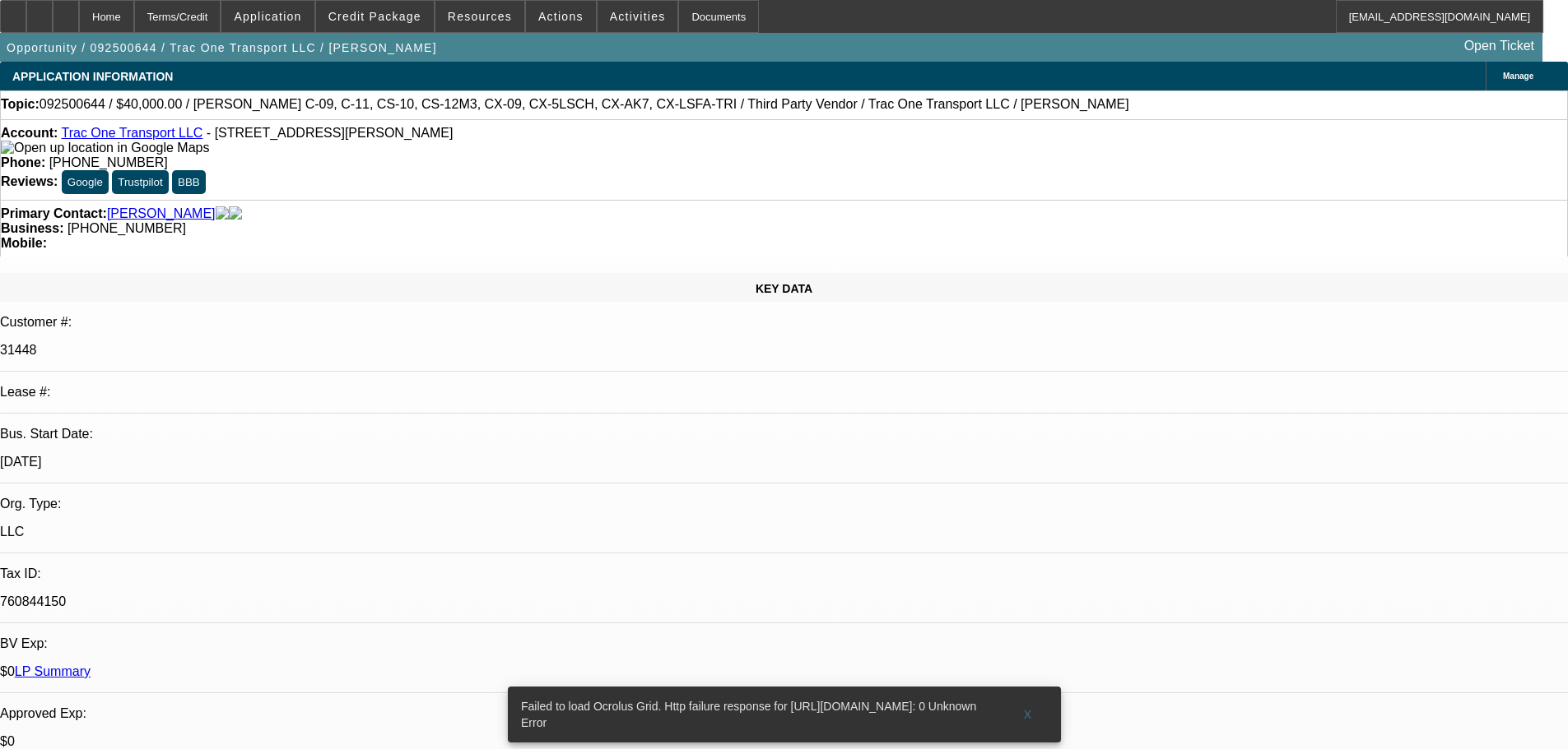
select select "0"
select select "1"
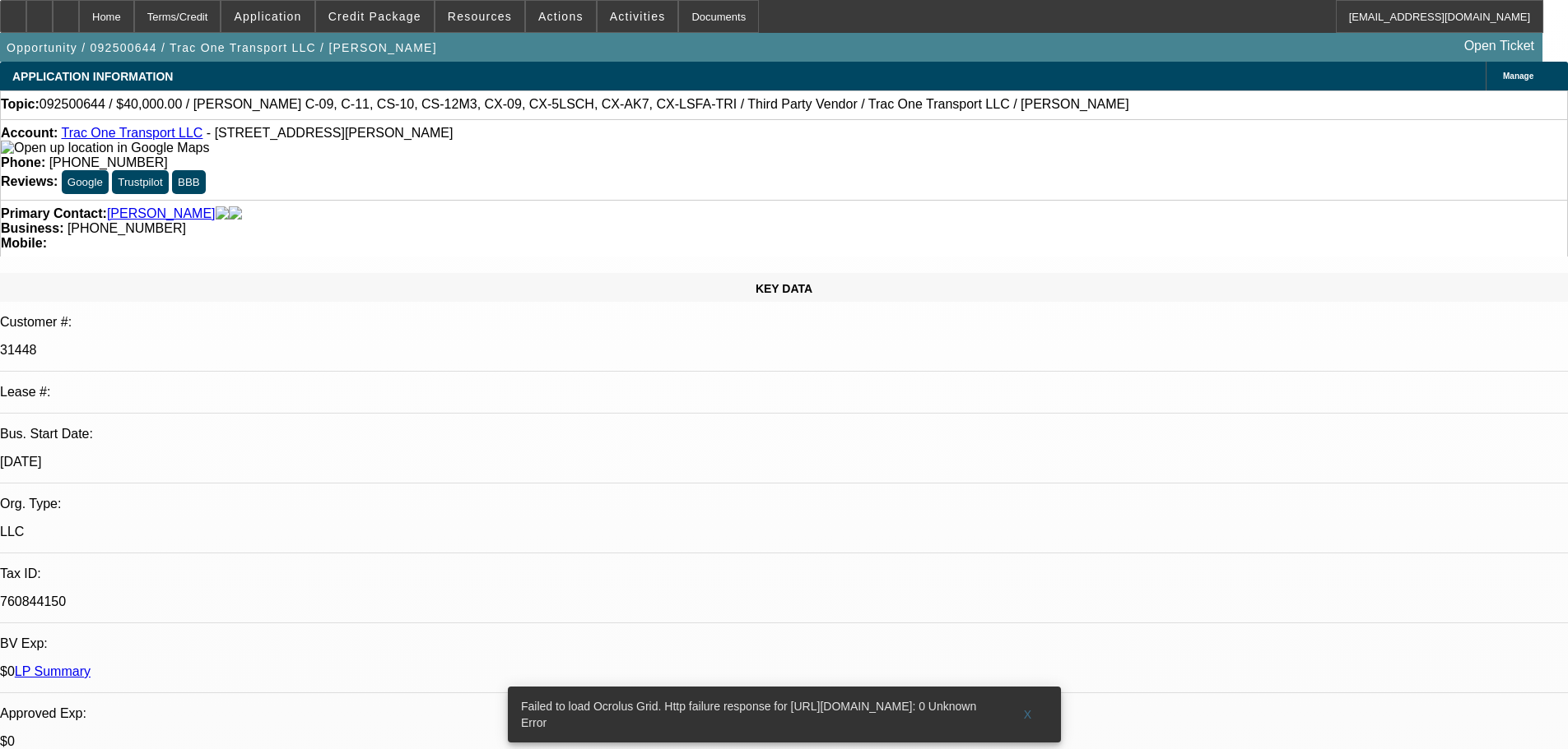
select select "6"
radio input "true"
type textarea "PERFECT PAYING CUSTOMER, CURRENTLY 2 ACTIVE SVC DEALS, NO ISSUES FOUND."
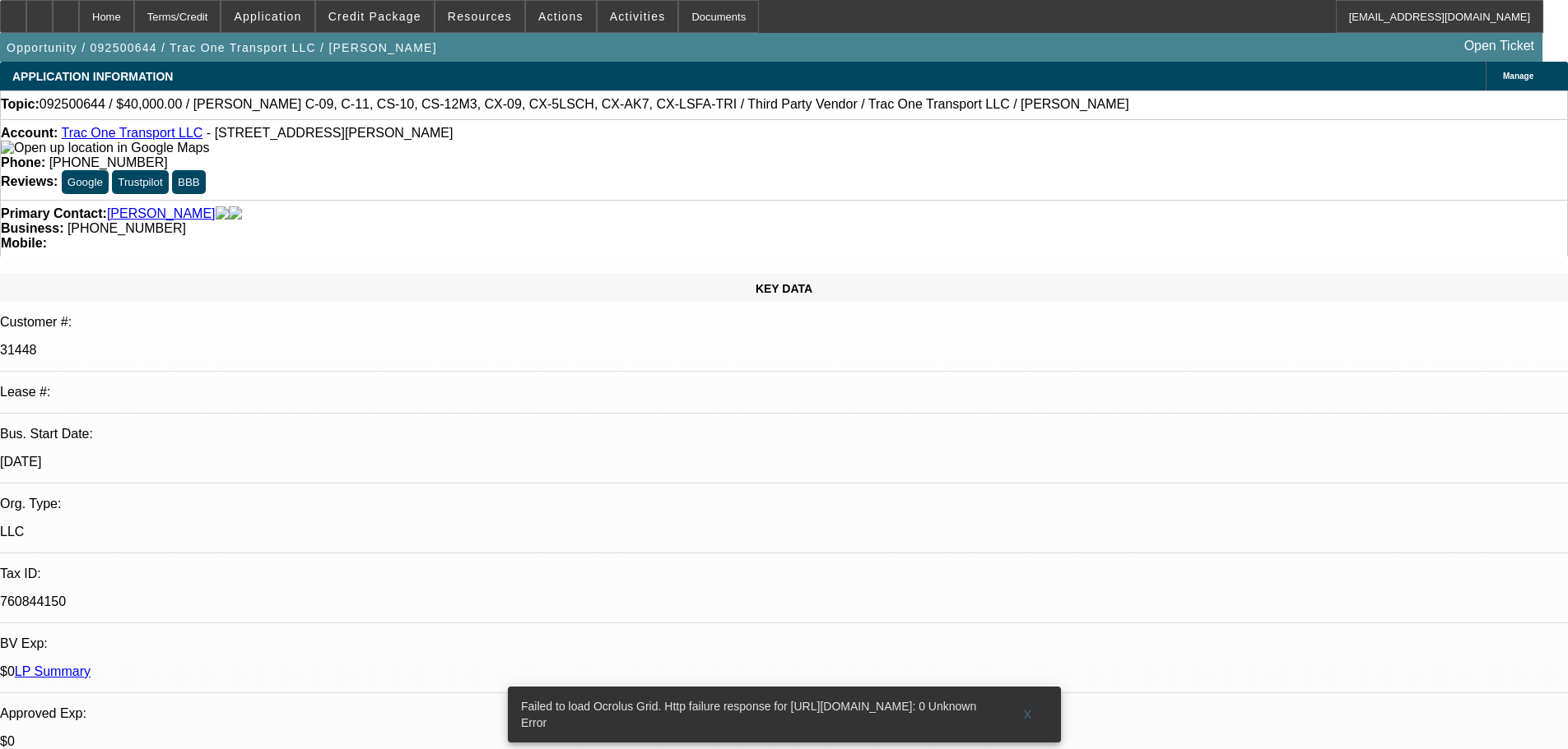
radio input "false"
radio input "true"
